Goal: Ask a question

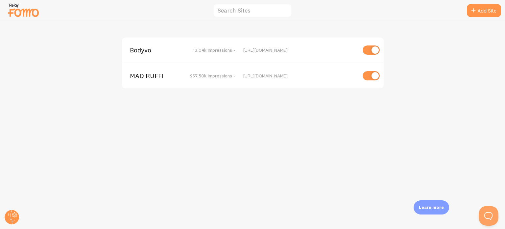
click at [145, 77] on span "MAD RUFFI" at bounding box center [156, 76] width 53 height 6
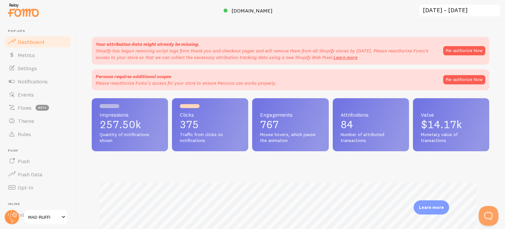
scroll to position [173, 392]
click at [24, 70] on span "Settings" at bounding box center [27, 68] width 19 height 7
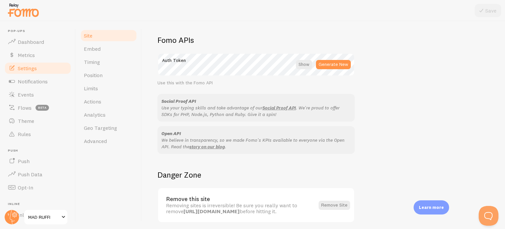
scroll to position [392, 0]
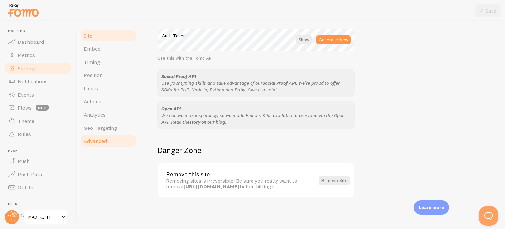
click at [95, 141] on span "Advanced" at bounding box center [95, 141] width 23 height 7
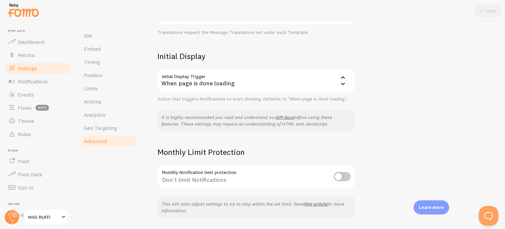
scroll to position [152, 0]
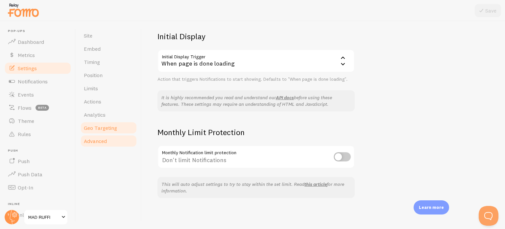
click at [107, 129] on span "Geo Targeting" at bounding box center [100, 127] width 33 height 7
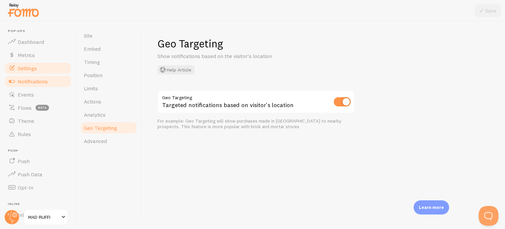
click at [34, 76] on link "Notifications" at bounding box center [38, 81] width 68 height 13
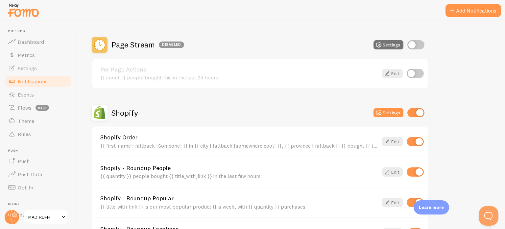
scroll to position [219, 0]
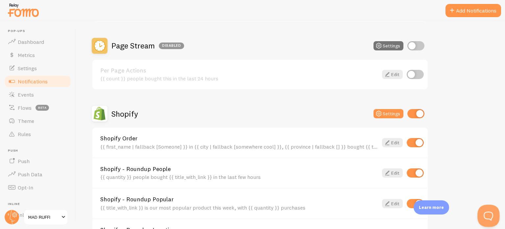
click at [488, 214] on button "Open Beacon popover" at bounding box center [488, 214] width 20 height 20
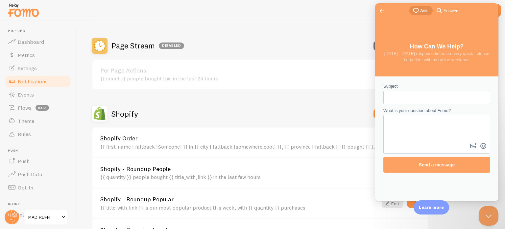
scroll to position [0, 0]
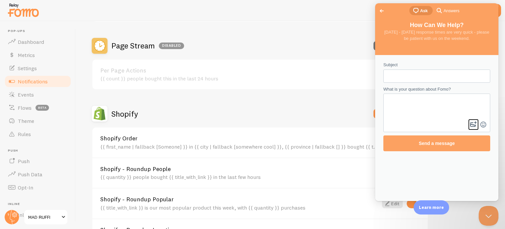
click at [473, 125] on button "image-plus" at bounding box center [474, 124] width 10 height 11
click at [397, 75] on input "Subject" at bounding box center [437, 76] width 96 height 12
type input "Where is this coming from?"
click at [391, 109] on textarea "What is your question about Fomo?" at bounding box center [437, 107] width 106 height 26
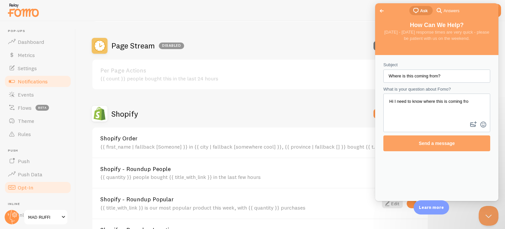
type textarea "Hi I need to know where this is coming fro"
click at [22, 184] on link "Opt-In" at bounding box center [38, 187] width 68 height 13
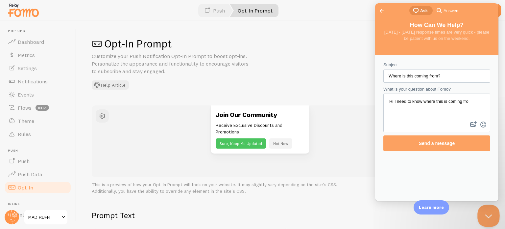
click at [489, 211] on button "Close Beacon popover" at bounding box center [488, 214] width 20 height 20
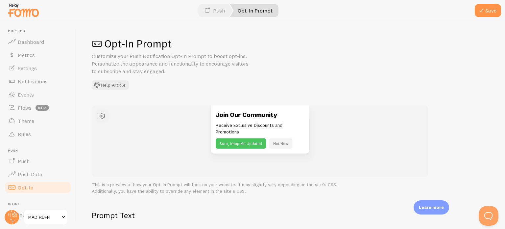
click at [101, 115] on span "button" at bounding box center [102, 116] width 8 height 8
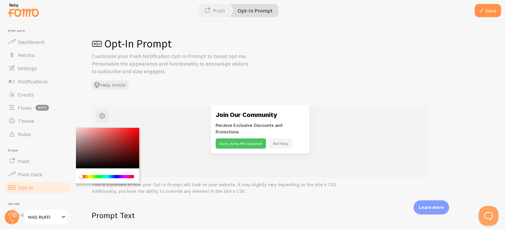
click at [179, 114] on div "Join Our Community Receive Exclusive Discounts and Promotions Sure, Keep Me Upd…" at bounding box center [259, 129] width 289 height 48
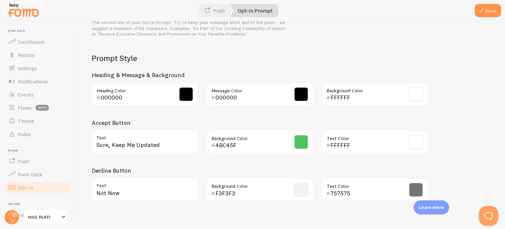
scroll to position [310, 0]
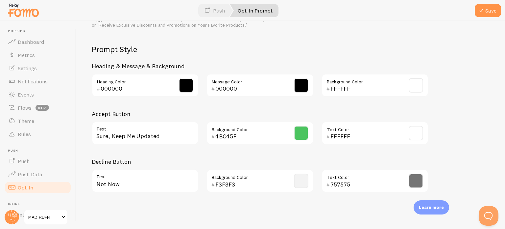
click at [296, 135] on span at bounding box center [301, 133] width 14 height 14
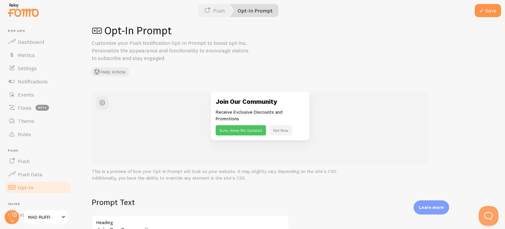
scroll to position [0, 0]
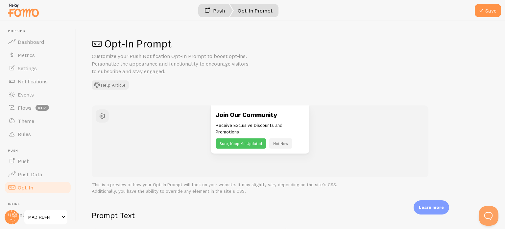
click at [211, 10] on span at bounding box center [207, 11] width 8 height 8
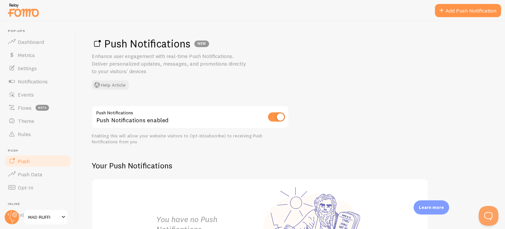
click at [276, 117] on input "checkbox" at bounding box center [276, 116] width 17 height 9
checkbox input "false"
